Goal: Transaction & Acquisition: Subscribe to service/newsletter

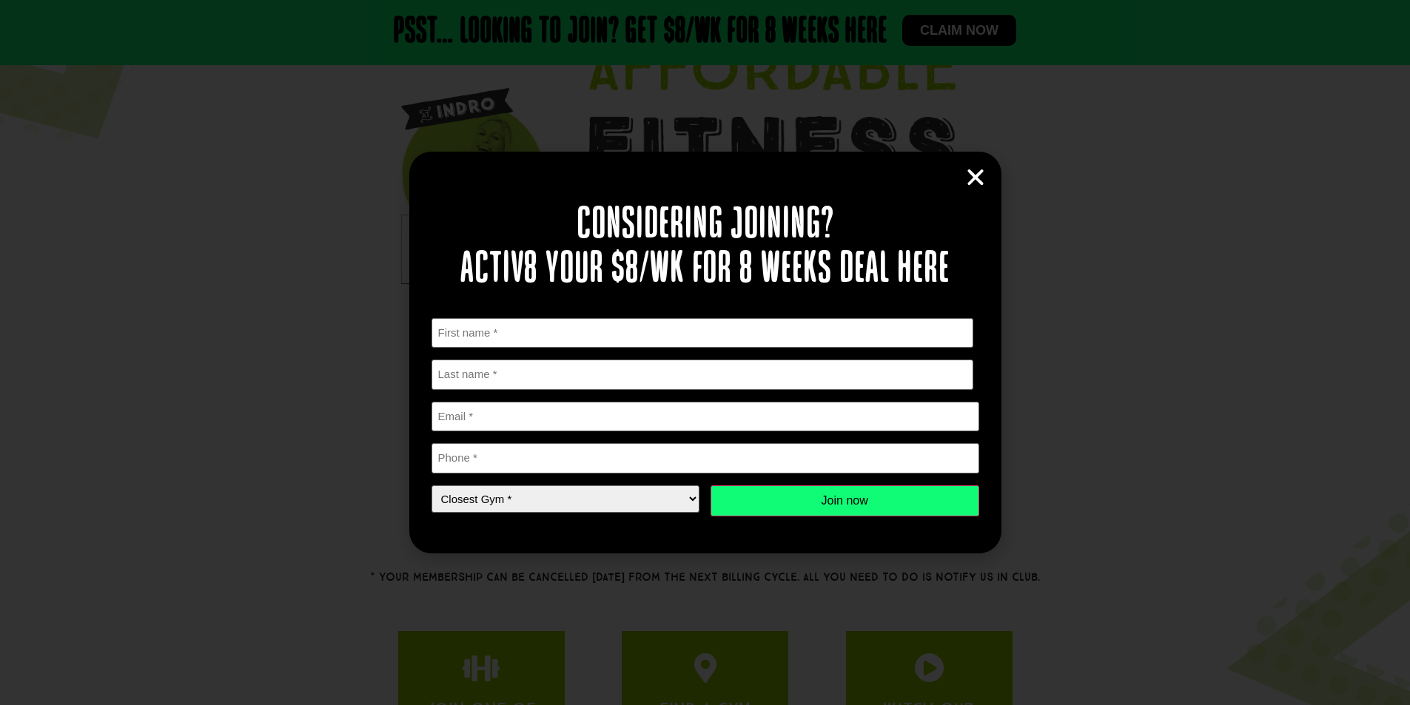
scroll to position [148, 0]
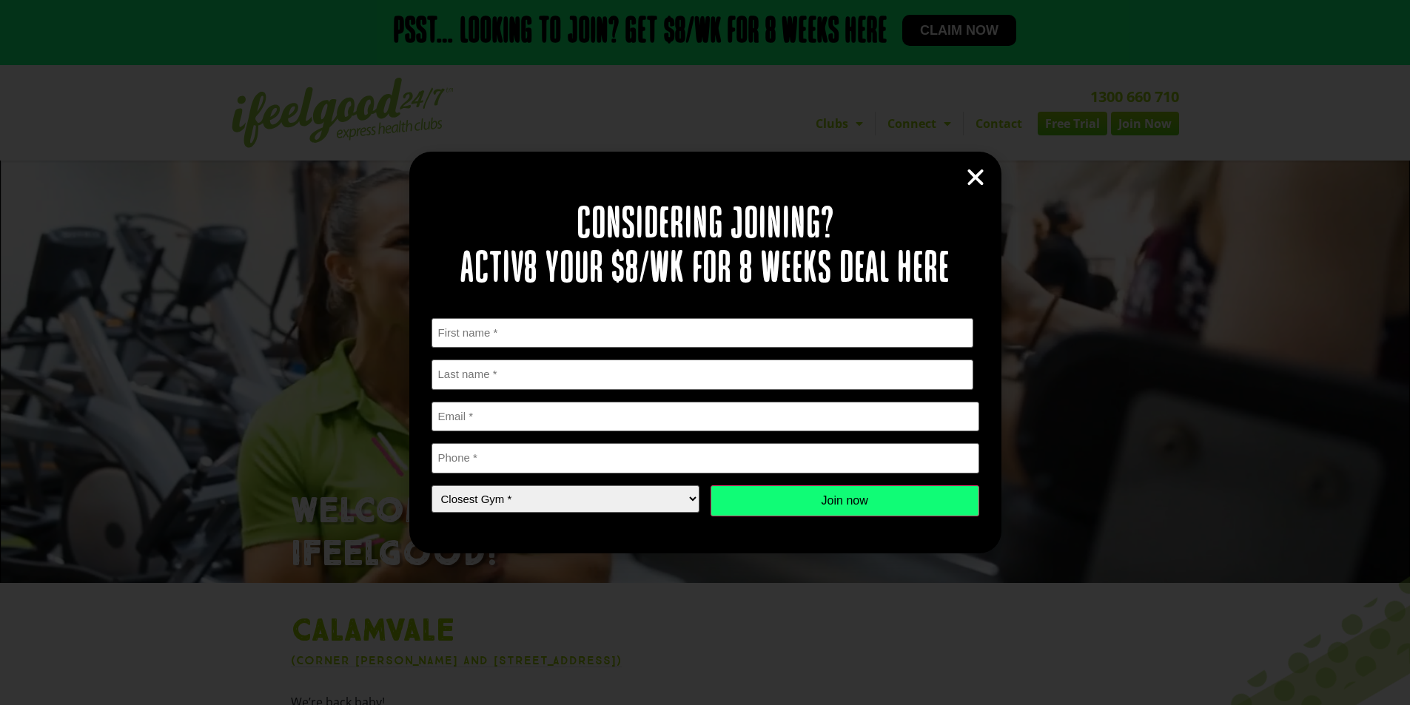
click at [977, 176] on icon "Close" at bounding box center [975, 178] width 22 height 22
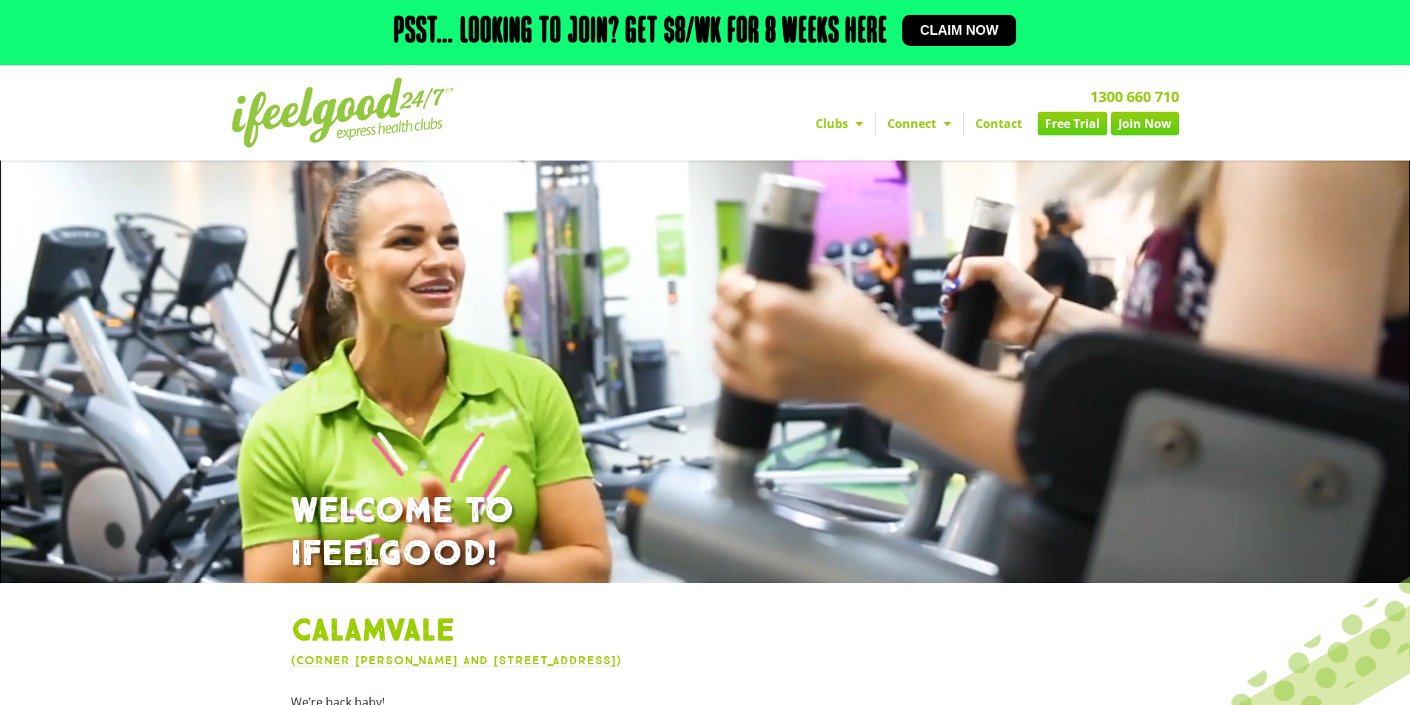
click at [1143, 126] on link "Join Now" at bounding box center [1145, 124] width 68 height 24
click at [1157, 131] on link "Join Now" at bounding box center [1145, 124] width 68 height 24
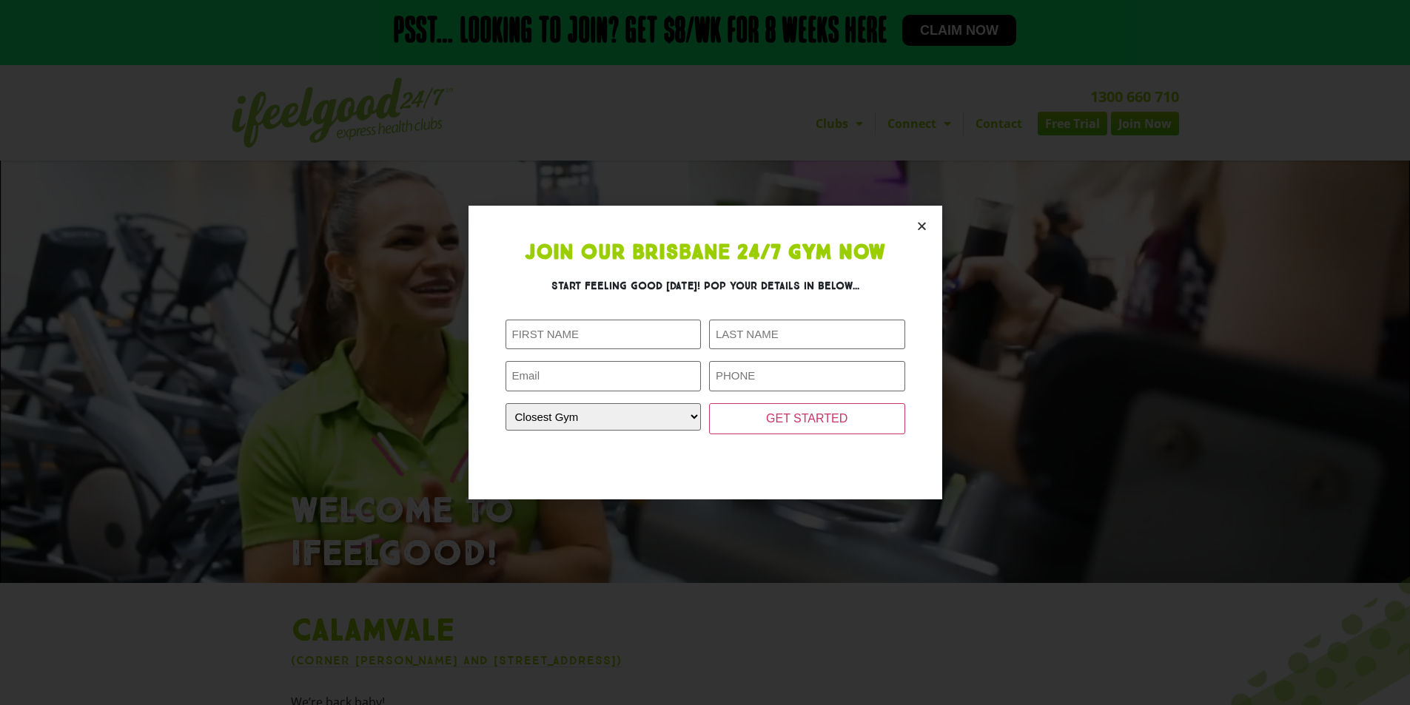
click at [920, 226] on icon "Close" at bounding box center [921, 226] width 11 height 11
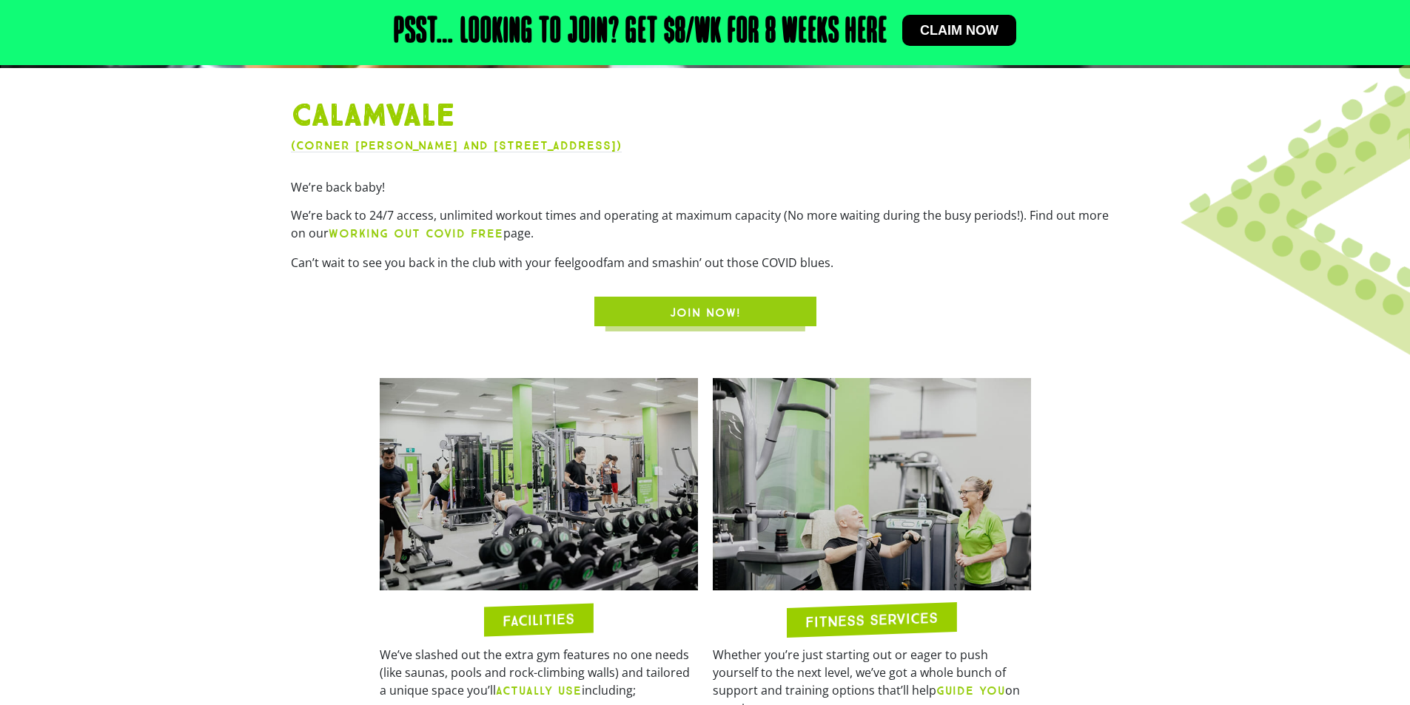
scroll to position [518, 0]
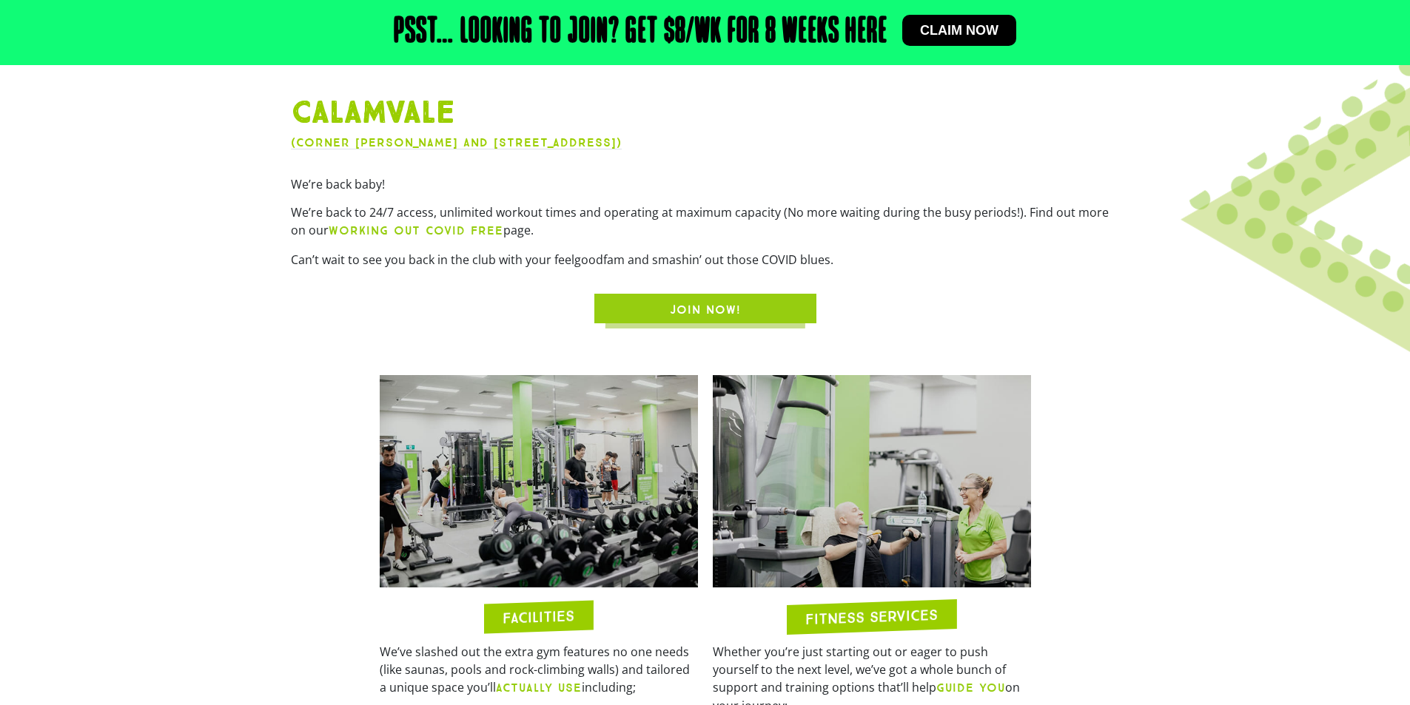
click at [750, 304] on span "JOIN NOW!" at bounding box center [705, 310] width 151 height 18
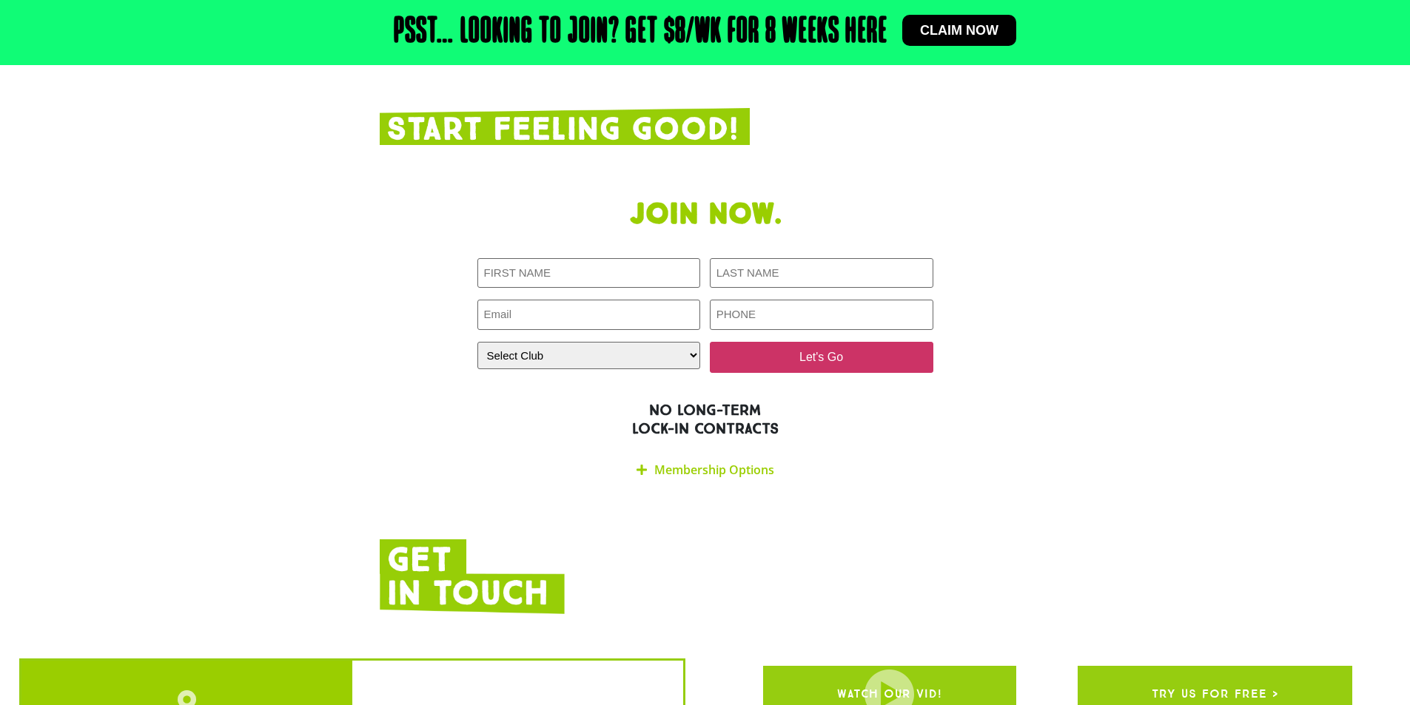
scroll to position [2971, 0]
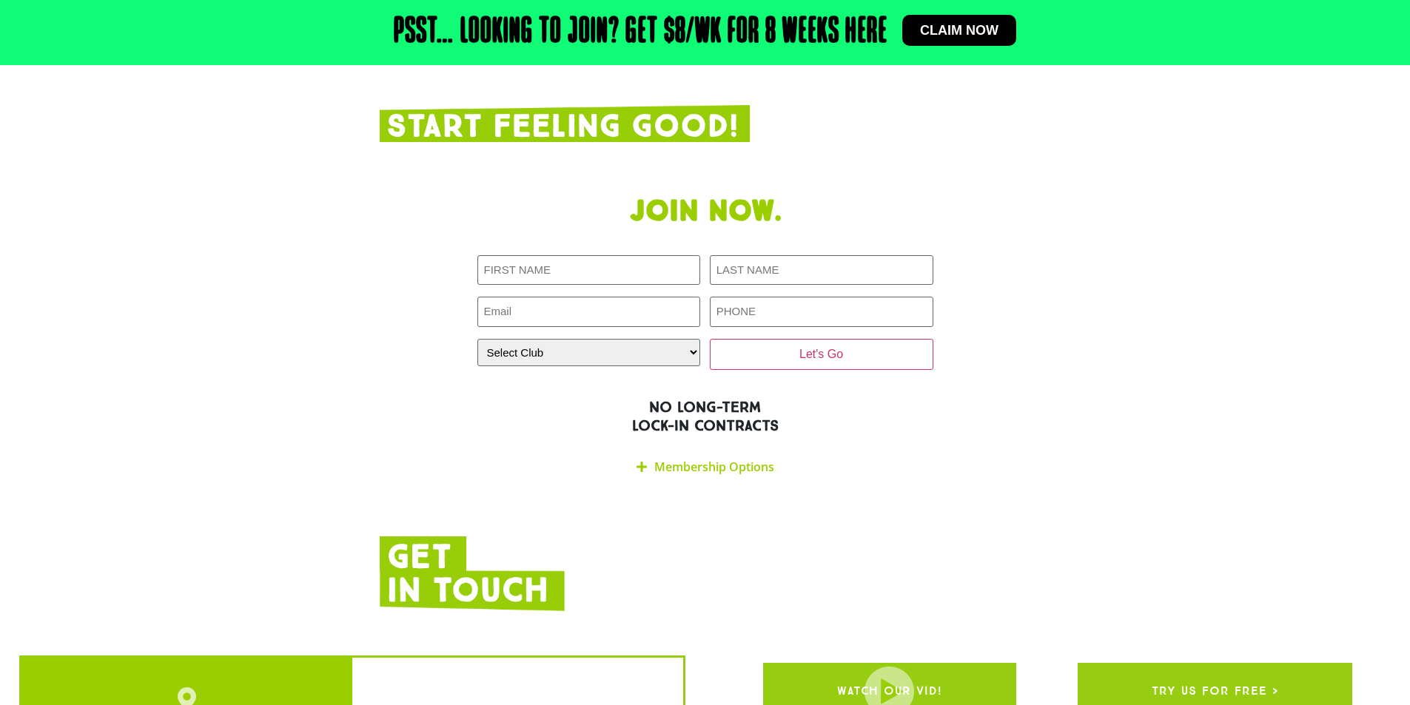
click at [639, 461] on icon at bounding box center [642, 467] width 10 height 12
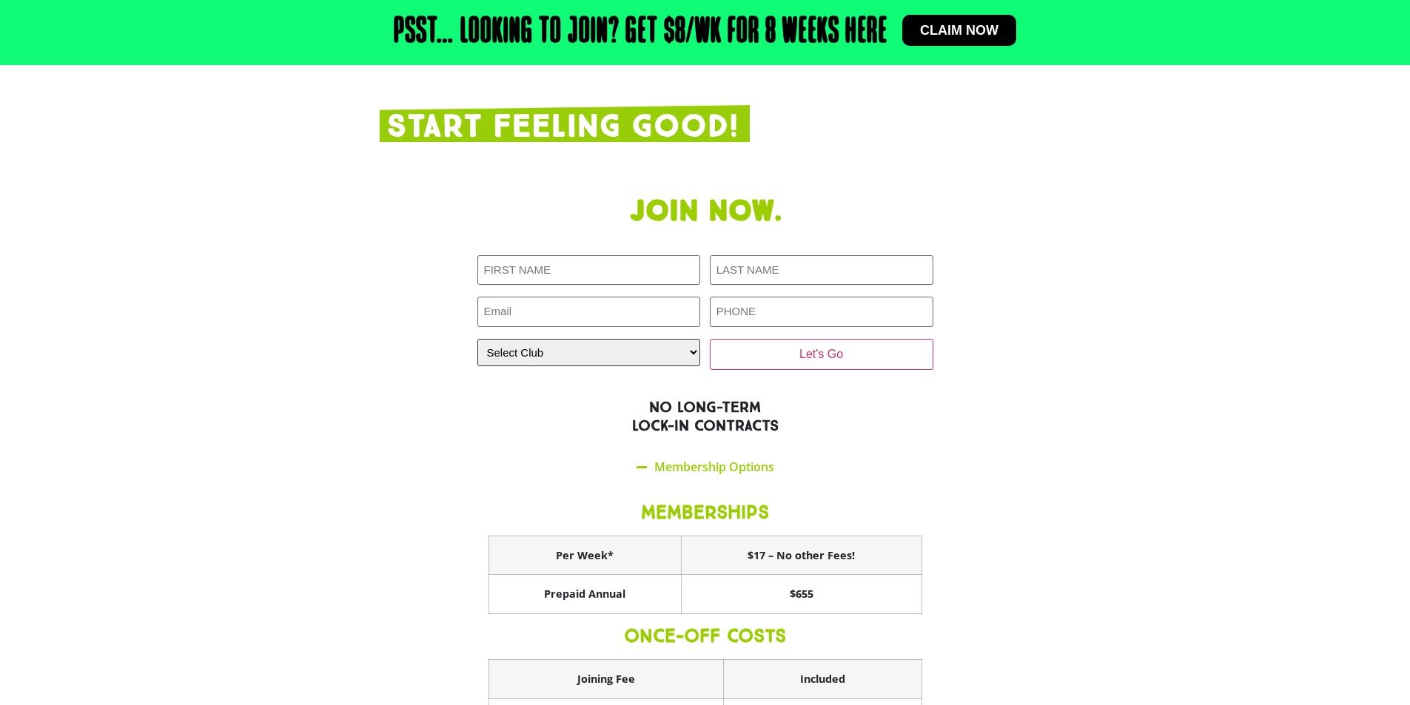
click at [634, 339] on select "Select Club [GEOGRAPHIC_DATA] [GEOGRAPHIC_DATA] [GEOGRAPHIC_DATA] [GEOGRAPHIC_D…" at bounding box center [589, 352] width 224 height 27
select select "Calamvale"
click at [477, 339] on select "Select Club [GEOGRAPHIC_DATA] [GEOGRAPHIC_DATA] [GEOGRAPHIC_DATA] [GEOGRAPHIC_D…" at bounding box center [589, 352] width 224 height 27
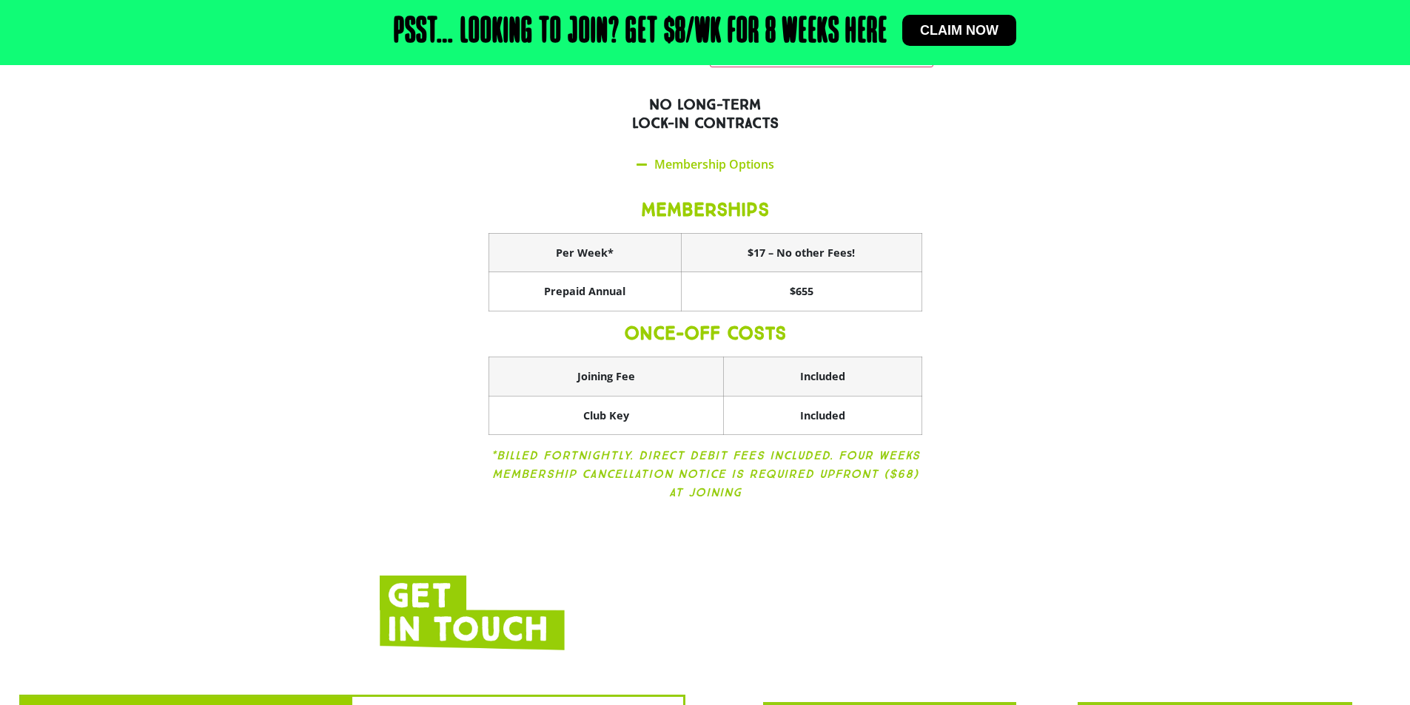
scroll to position [3193, 0]
